Goal: Find specific page/section: Find specific page/section

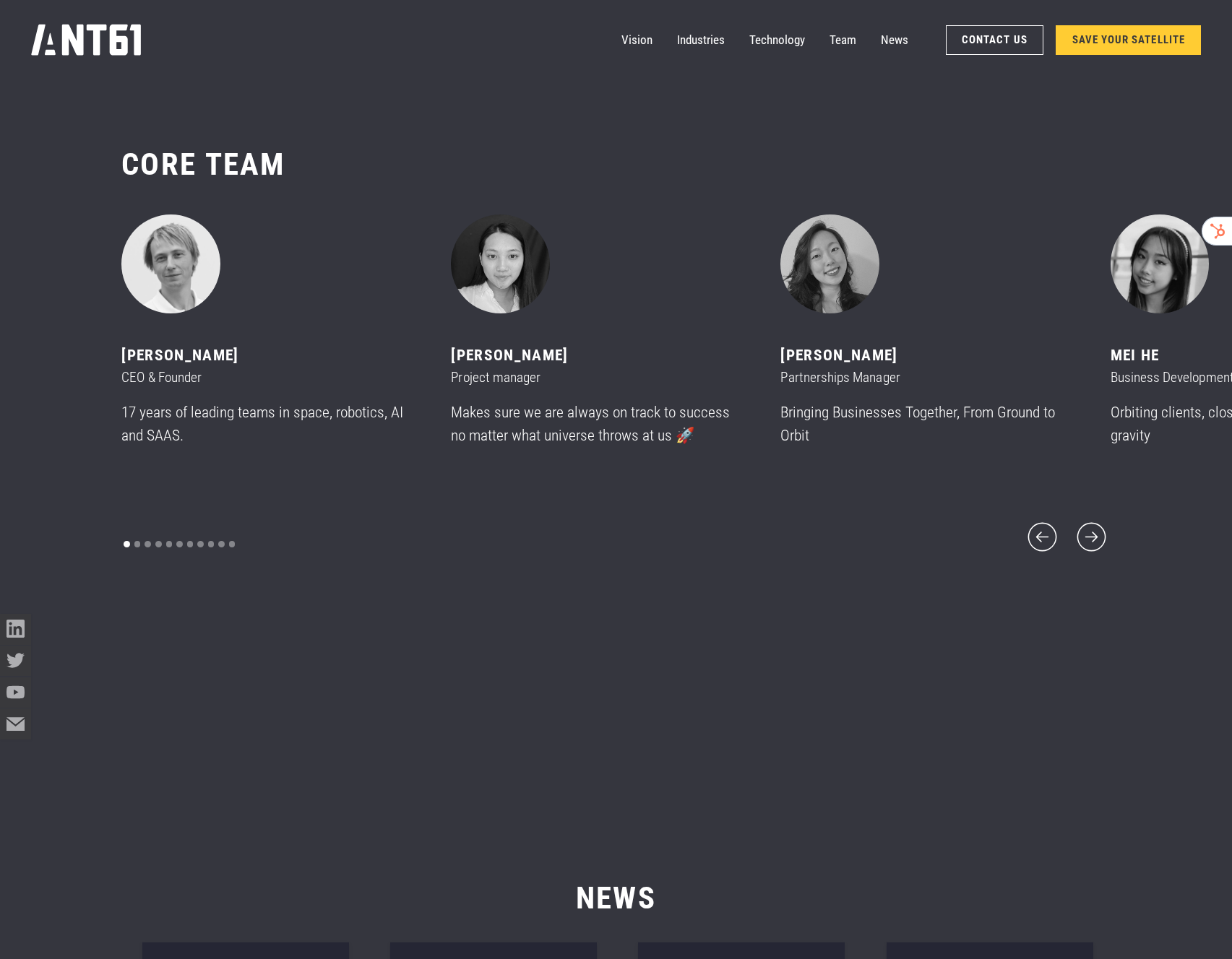
scroll to position [11641, 0]
click at [1096, 524] on icon "next slide" at bounding box center [1091, 536] width 29 height 29
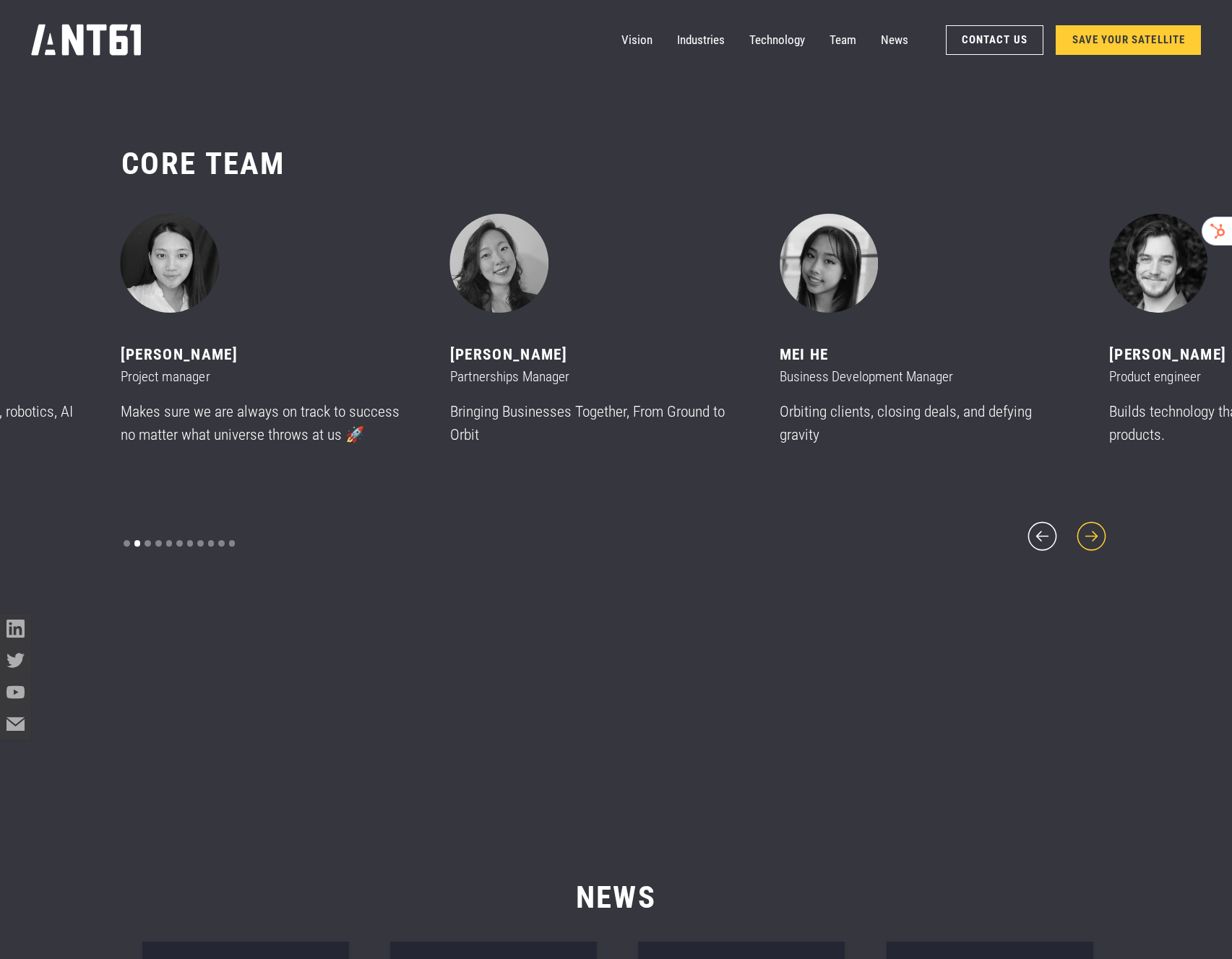
click at [1093, 526] on icon "next slide" at bounding box center [1092, 536] width 37 height 37
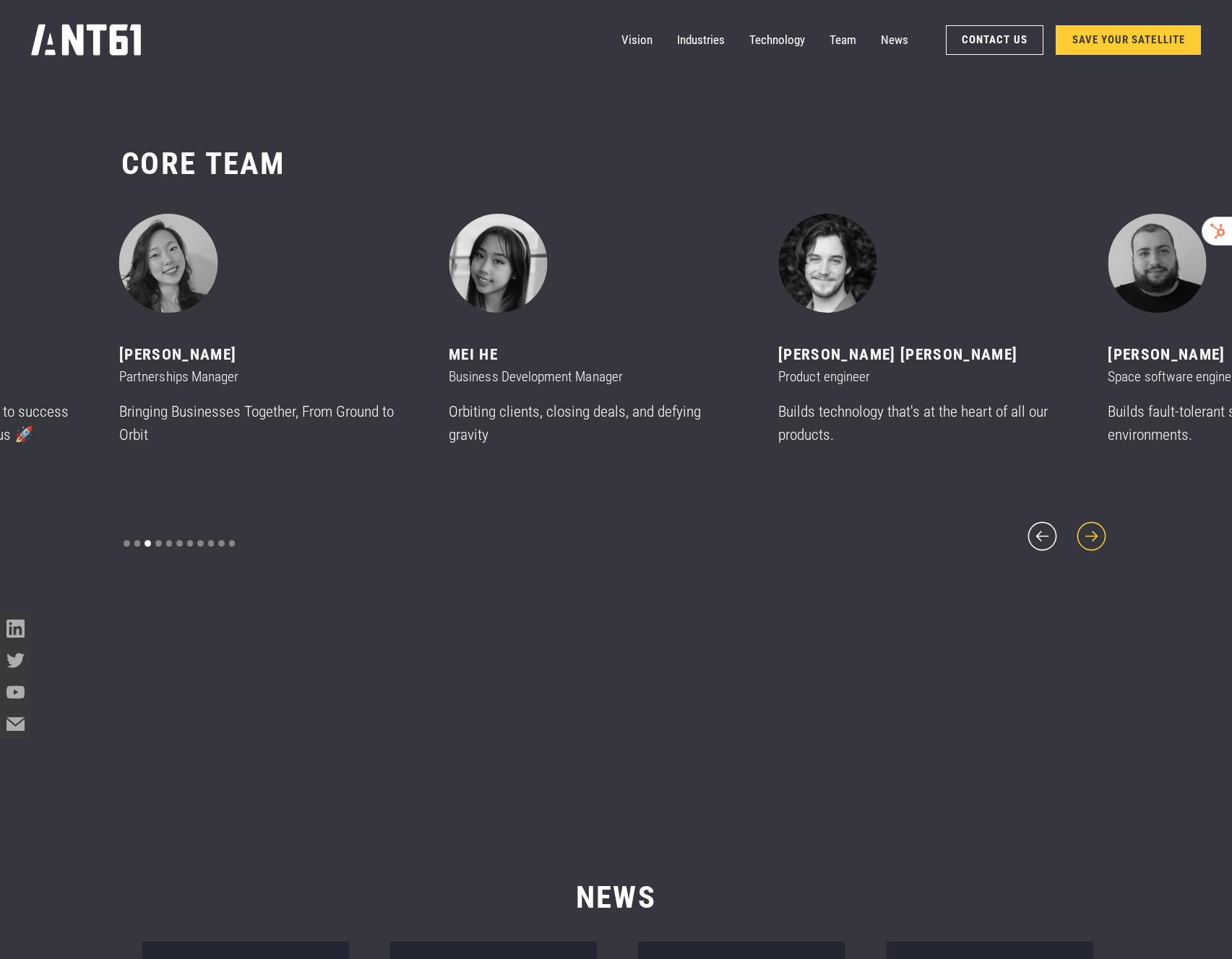
click at [1084, 529] on icon "next slide" at bounding box center [1092, 536] width 37 height 37
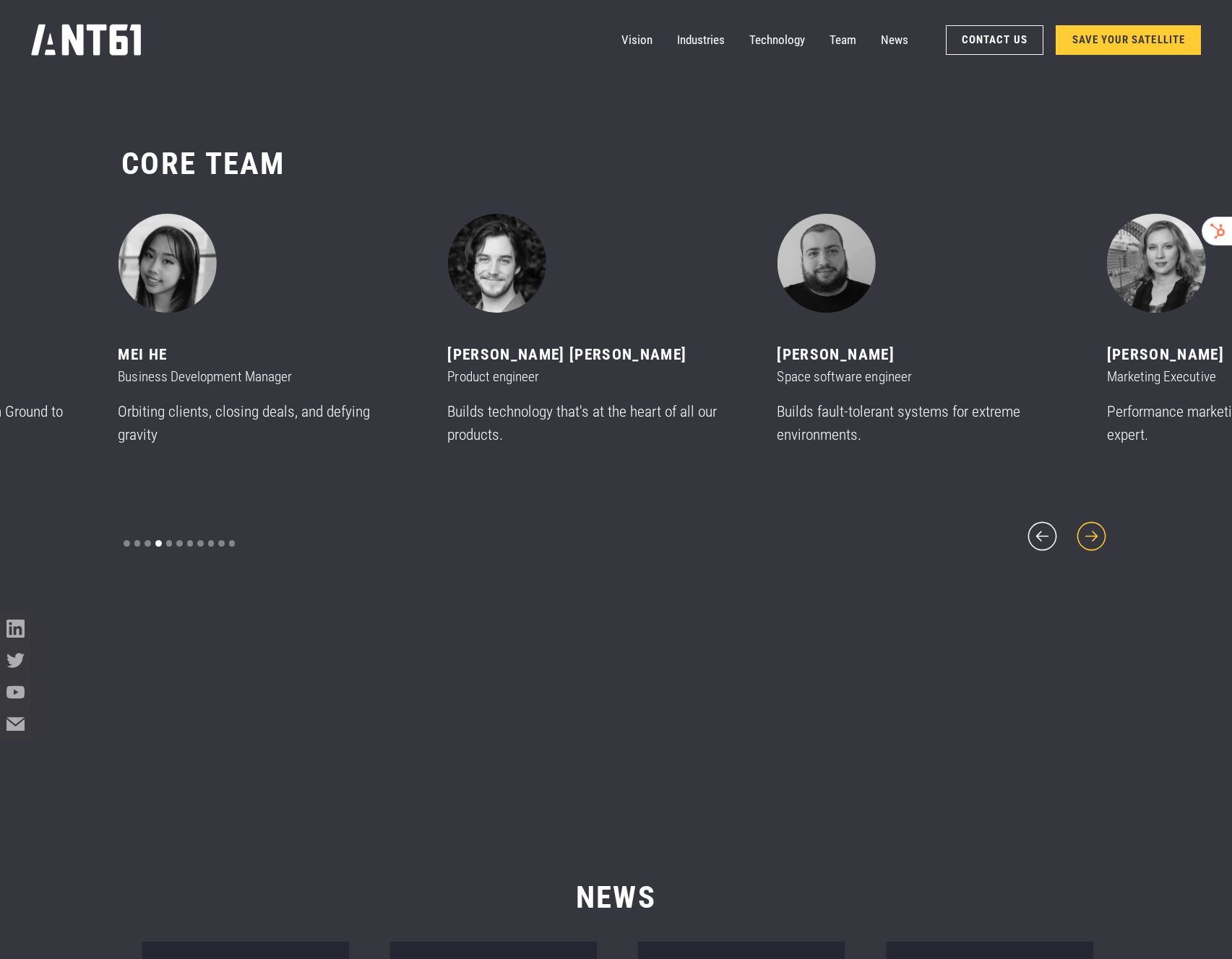
click at [1081, 530] on icon "next slide" at bounding box center [1092, 536] width 37 height 37
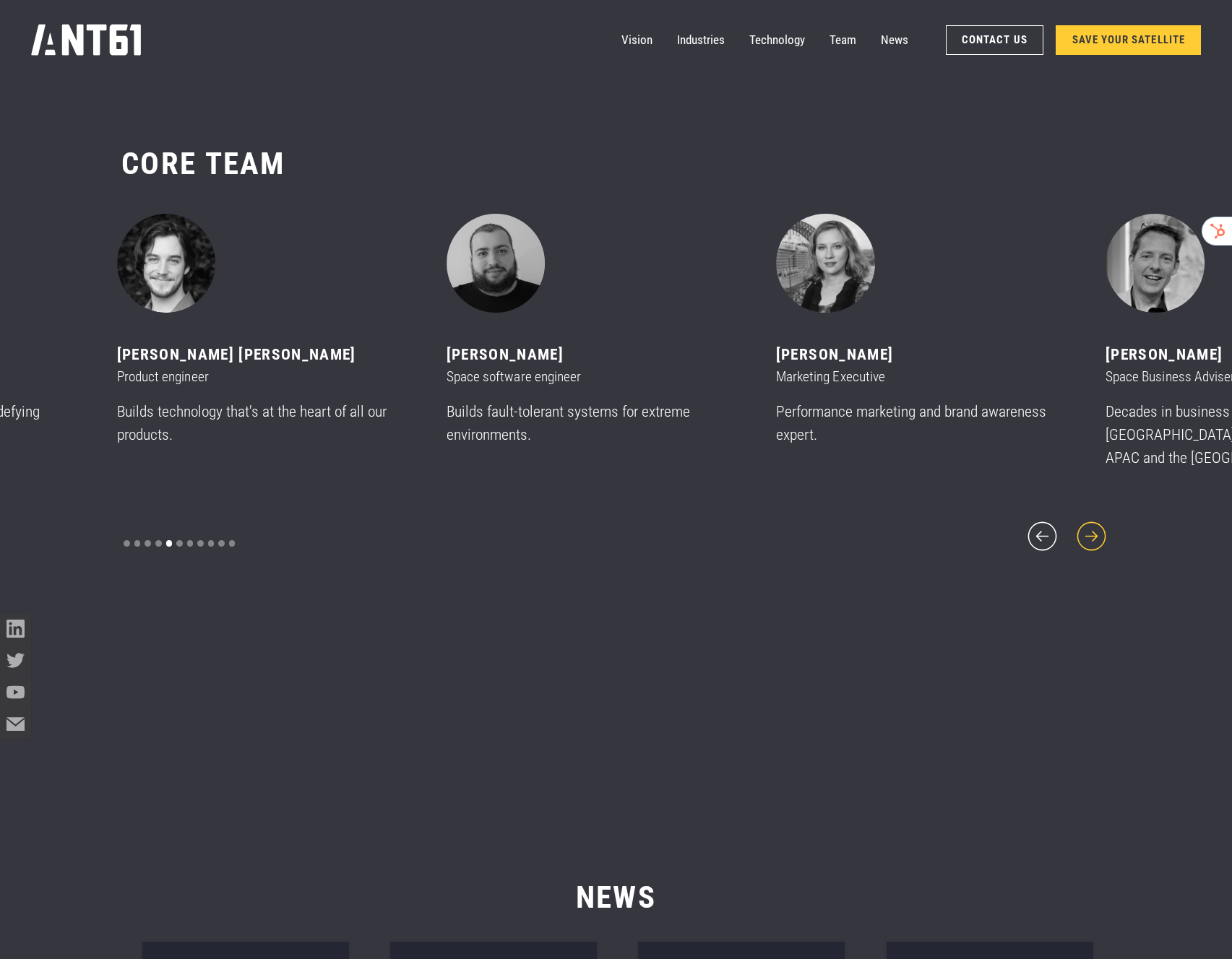
click at [1081, 530] on icon "next slide" at bounding box center [1091, 536] width 29 height 29
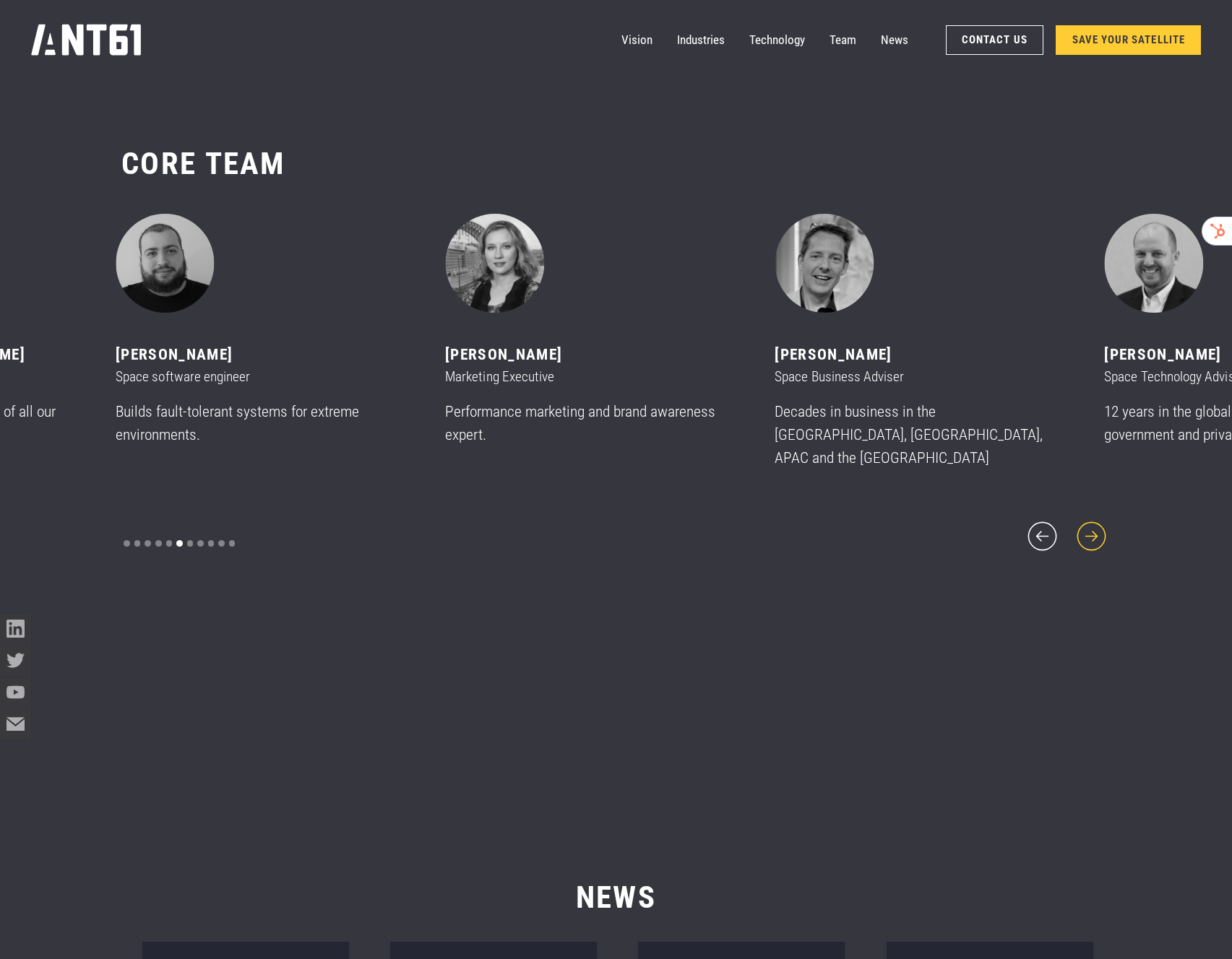
click at [1081, 530] on icon "next slide" at bounding box center [1091, 536] width 29 height 29
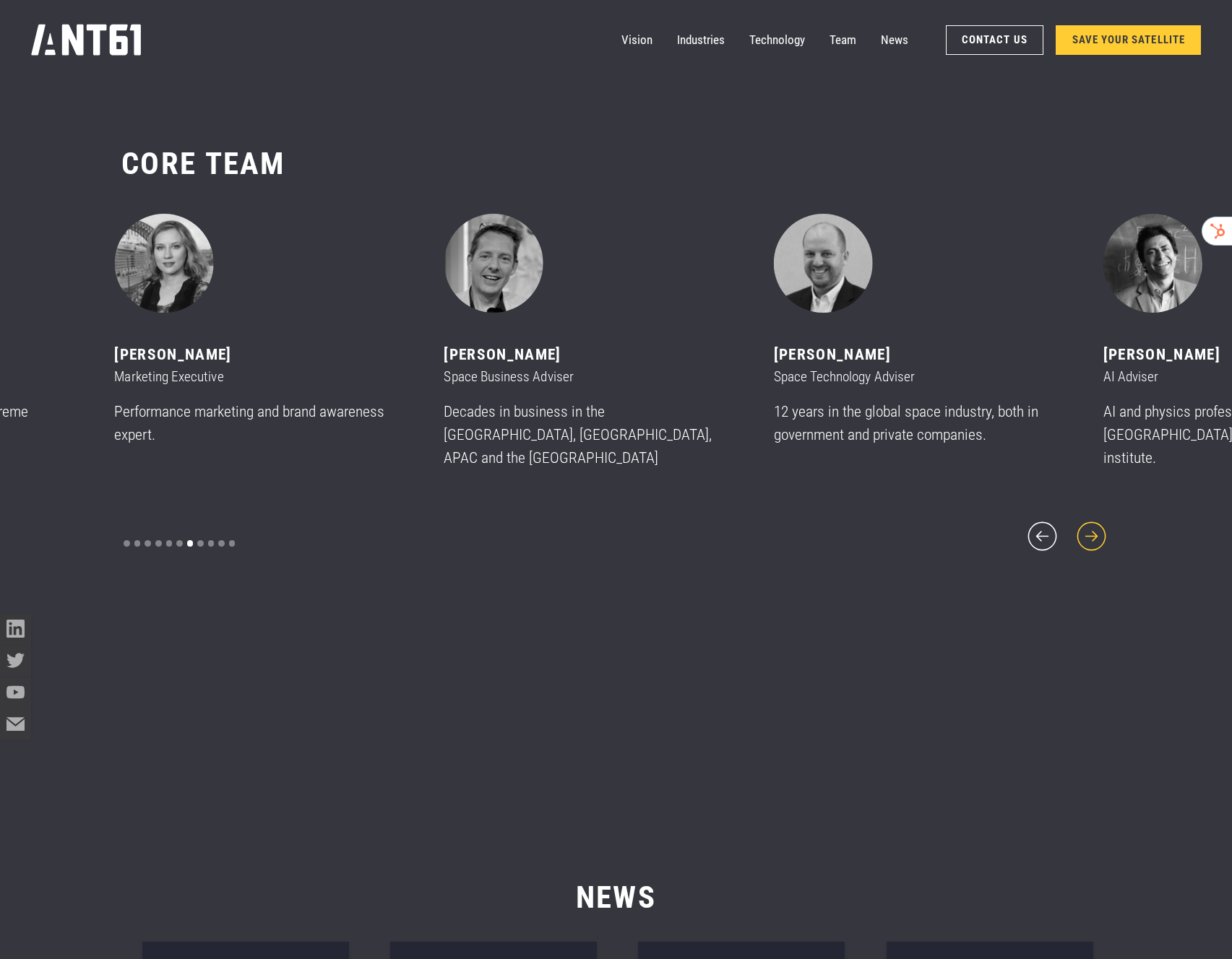
click at [1078, 532] on icon "next slide" at bounding box center [1092, 536] width 37 height 37
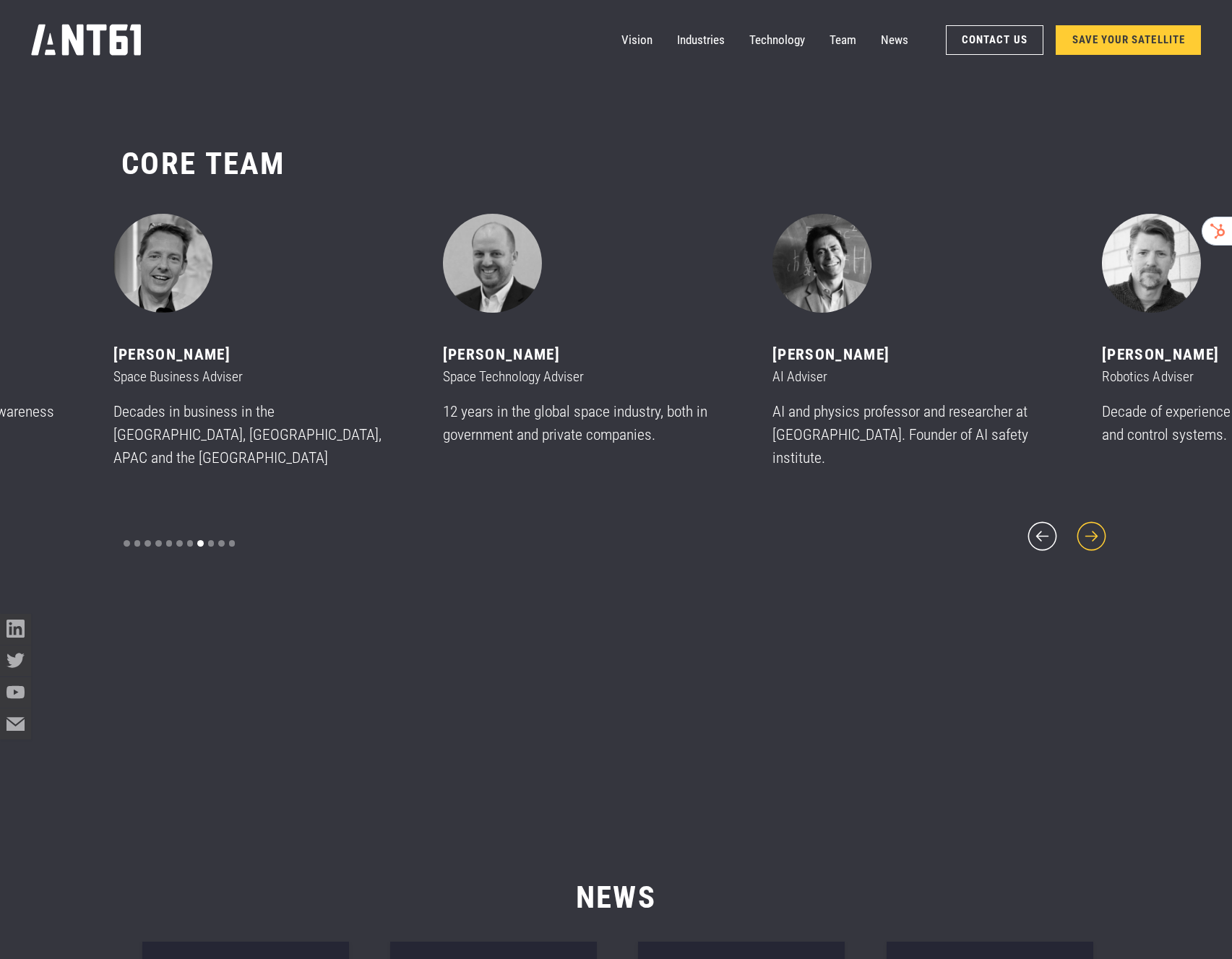
click at [1078, 532] on icon "next slide" at bounding box center [1092, 536] width 37 height 37
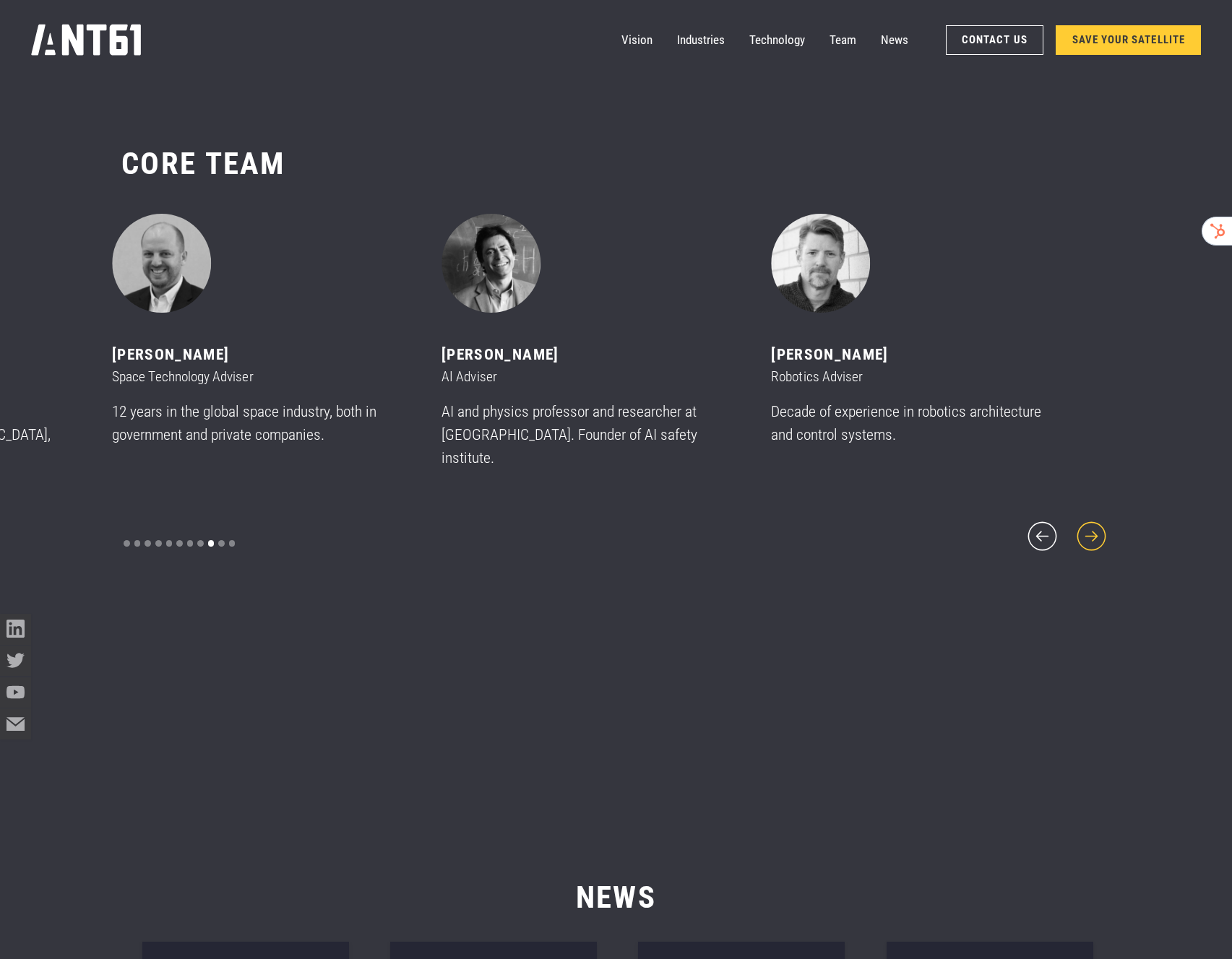
click at [1078, 532] on icon "next slide" at bounding box center [1092, 536] width 37 height 37
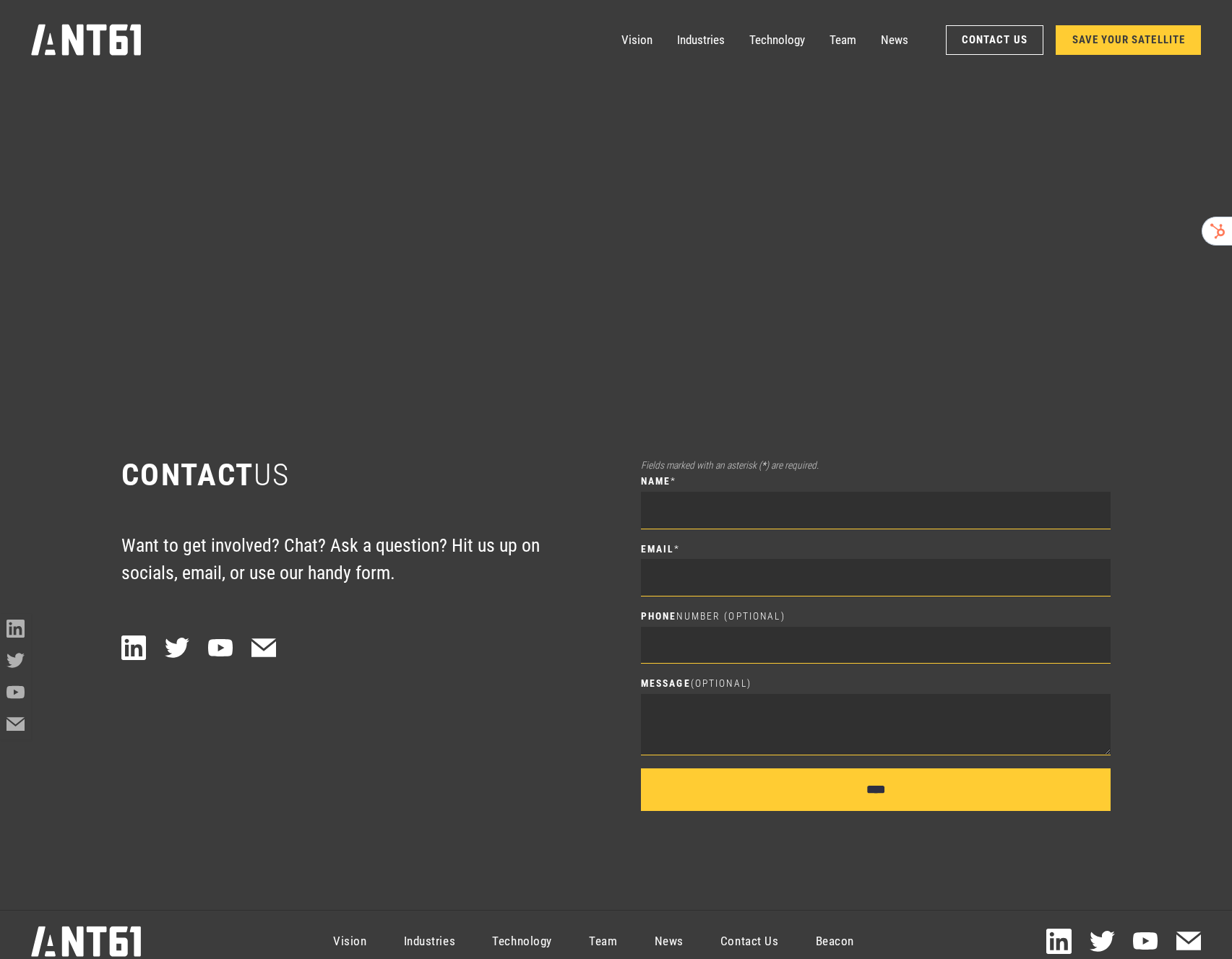
scroll to position [13089, 0]
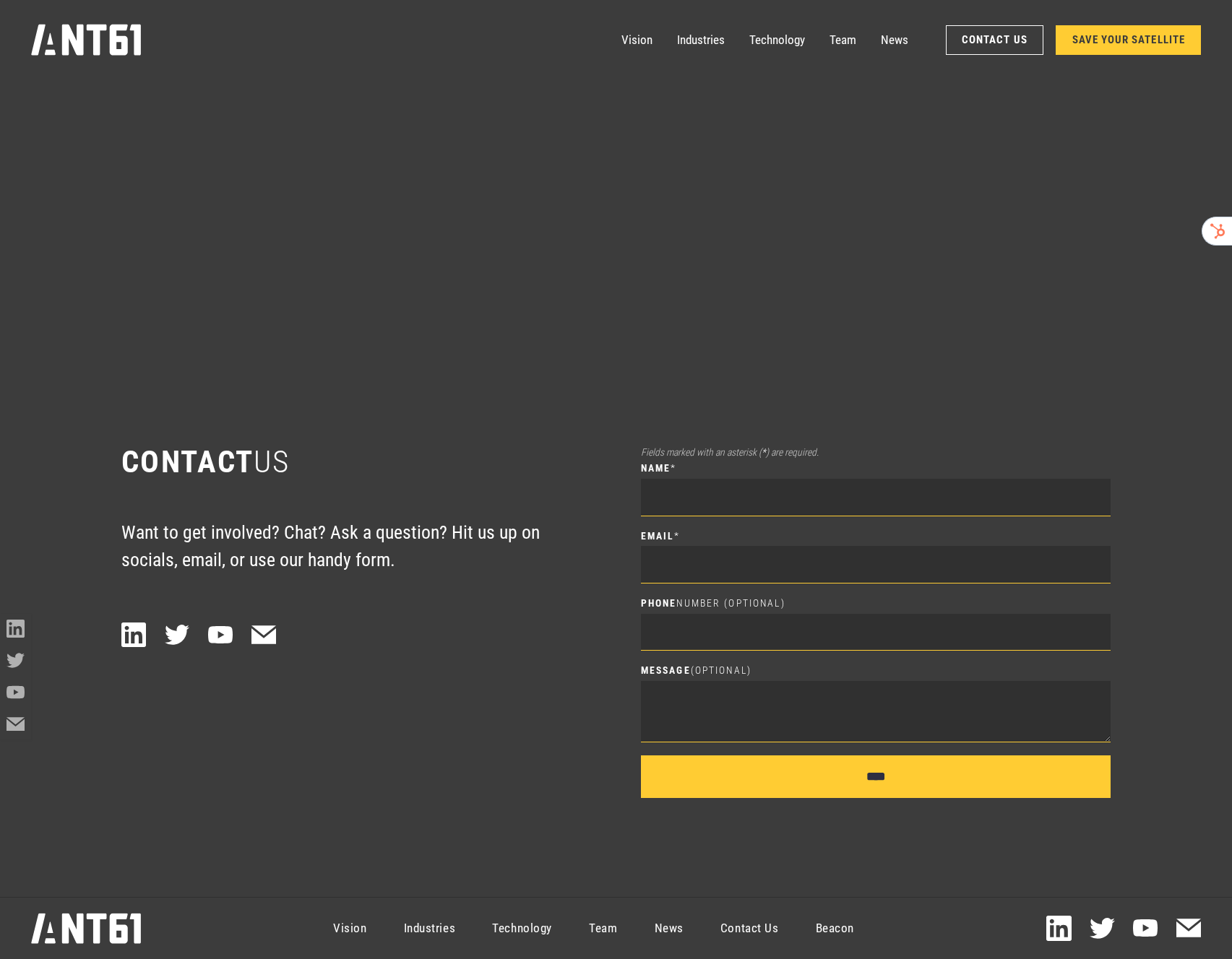
click at [759, 936] on link "Contact Us" at bounding box center [749, 928] width 95 height 56
drag, startPoint x: 762, startPoint y: 931, endPoint x: 670, endPoint y: 942, distance: 92.7
click at [762, 931] on link "Contact Us" at bounding box center [749, 928] width 95 height 56
drag, startPoint x: 350, startPoint y: 927, endPoint x: 362, endPoint y: 929, distance: 12.2
click at [350, 927] on link "Vision" at bounding box center [350, 928] width 70 height 56
